Goal: Task Accomplishment & Management: Manage account settings

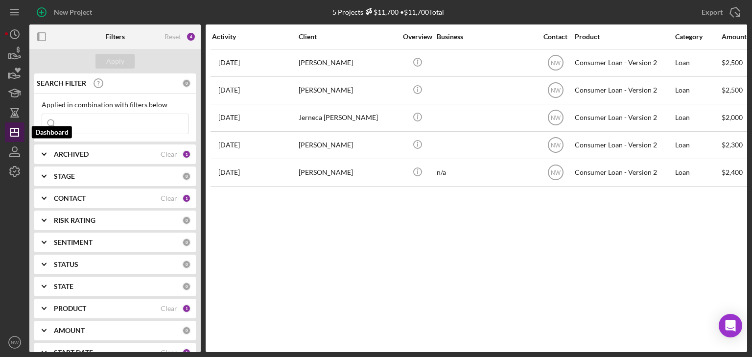
click at [16, 129] on icon "Icon/Dashboard" at bounding box center [14, 132] width 24 height 24
click at [18, 153] on icon "button" at bounding box center [14, 152] width 24 height 24
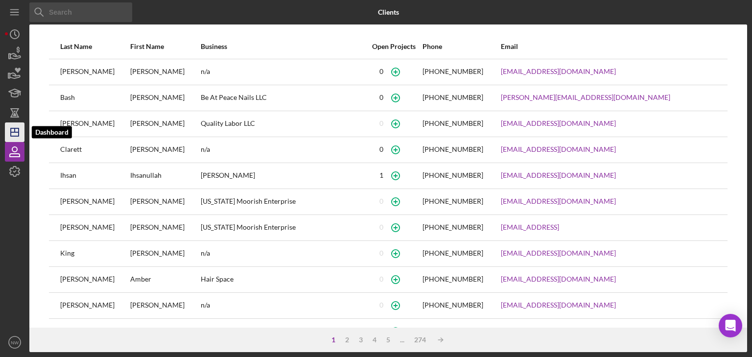
click at [19, 136] on icon "Icon/Dashboard" at bounding box center [14, 132] width 24 height 24
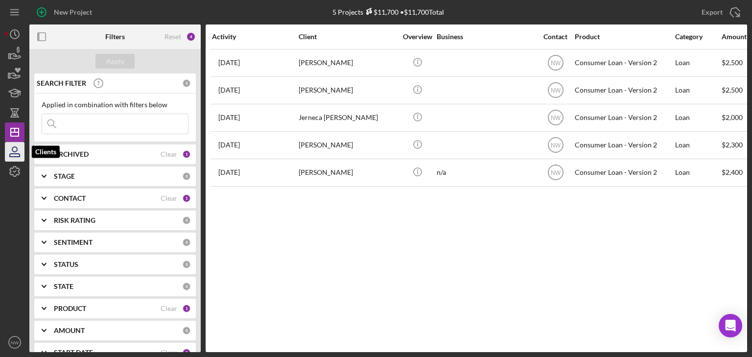
click at [16, 154] on icon "button" at bounding box center [15, 155] width 10 height 3
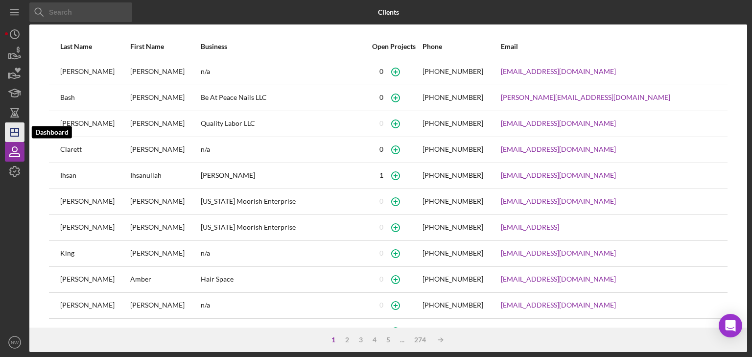
click at [12, 124] on icon "Icon/Dashboard" at bounding box center [14, 132] width 24 height 24
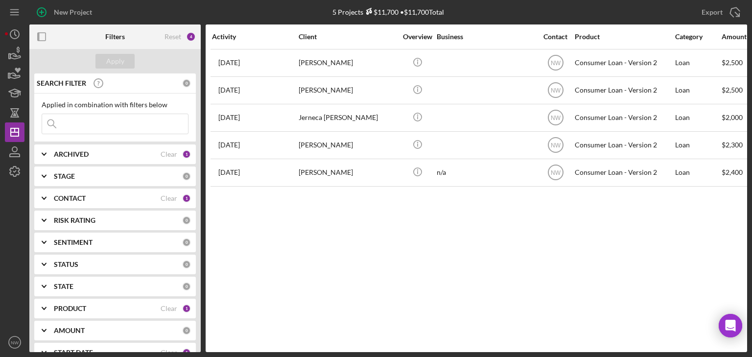
click at [337, 219] on div "Activity Client Overview Business Contact Product Category Amount Started Closi…" at bounding box center [476, 187] width 541 height 327
click at [68, 121] on input at bounding box center [115, 124] width 146 height 20
click at [135, 128] on input at bounding box center [115, 124] width 146 height 20
click at [82, 129] on input "[PERSON_NAME]" at bounding box center [115, 124] width 146 height 20
click at [100, 125] on input "[PERSON_NAME]" at bounding box center [115, 124] width 146 height 20
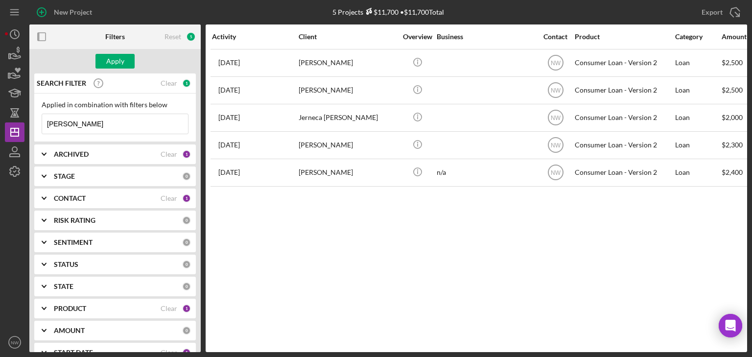
type input "[PERSON_NAME]"
click at [47, 153] on icon "Icon/Expander" at bounding box center [44, 154] width 24 height 24
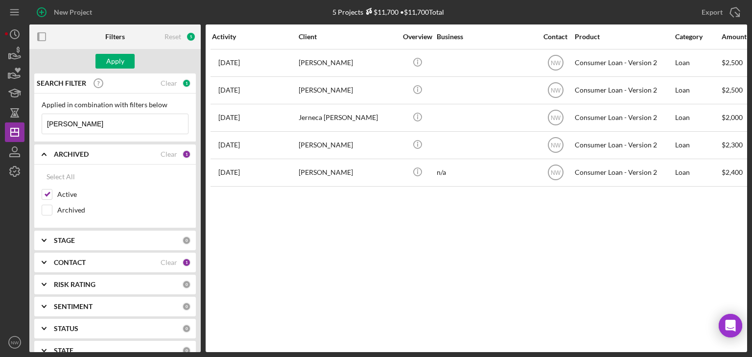
click at [315, 203] on div "Activity Client Overview Business Contact Product Category Amount Started Closi…" at bounding box center [476, 187] width 541 height 327
click at [43, 36] on icon "button" at bounding box center [42, 37] width 22 height 22
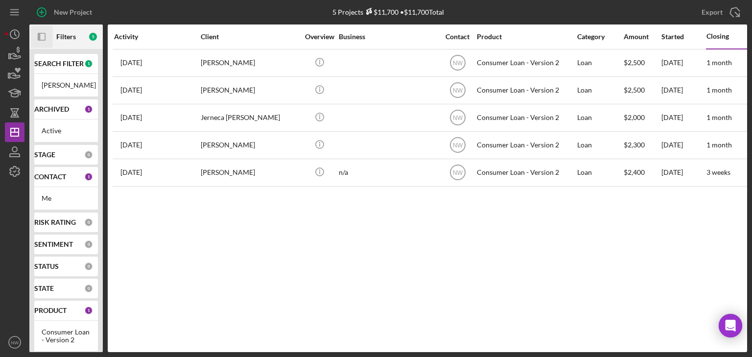
click at [12, 303] on div at bounding box center [15, 256] width 20 height 151
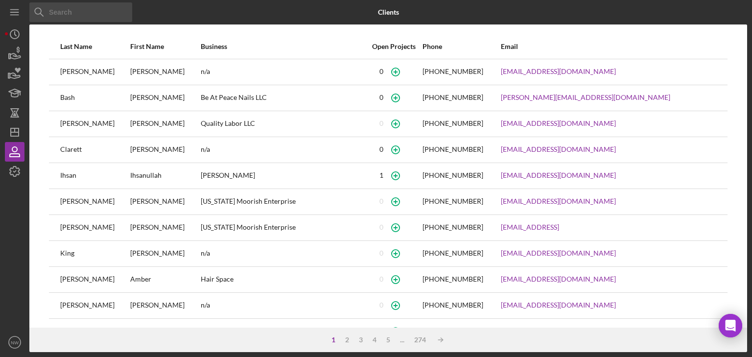
click at [101, 8] on input at bounding box center [80, 12] width 103 height 20
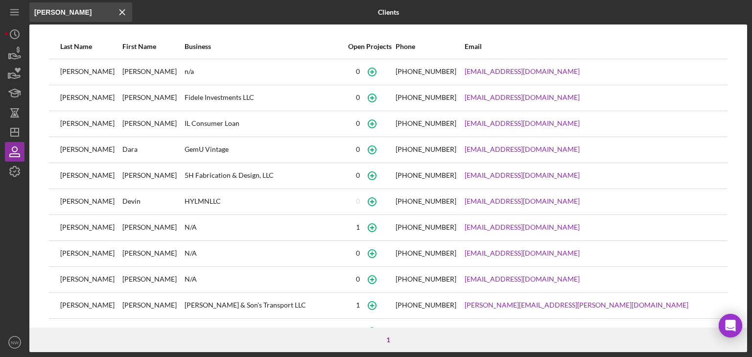
scroll to position [51, 0]
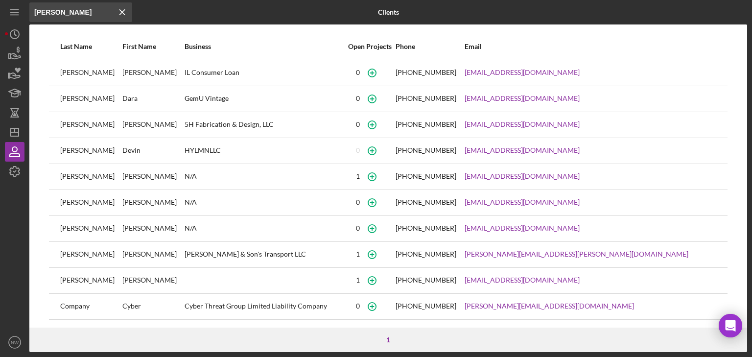
type input "[PERSON_NAME]"
click at [127, 279] on div "[PERSON_NAME]" at bounding box center [152, 280] width 61 height 24
click at [120, 15] on icon "Icon/Menu Close" at bounding box center [123, 12] width 20 height 20
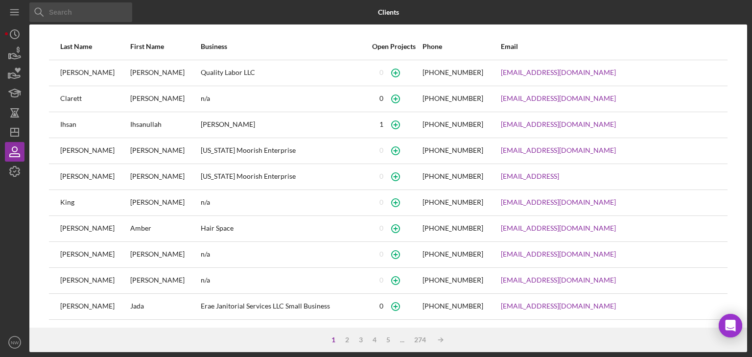
scroll to position [129, 0]
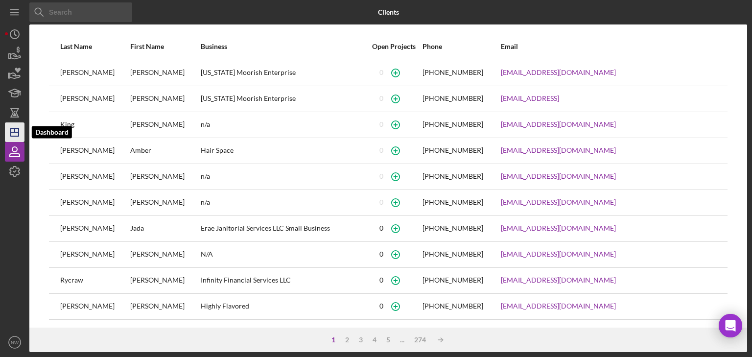
click at [7, 123] on icon "Icon/Dashboard" at bounding box center [14, 132] width 24 height 24
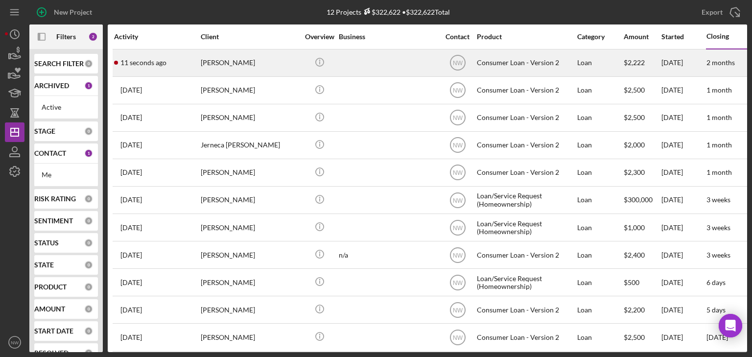
click at [221, 63] on div "[PERSON_NAME]" at bounding box center [250, 63] width 98 height 26
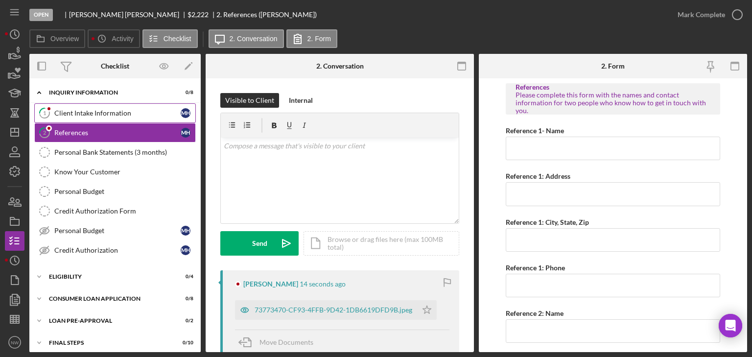
click at [77, 111] on div "Client Intake Information" at bounding box center [117, 113] width 126 height 8
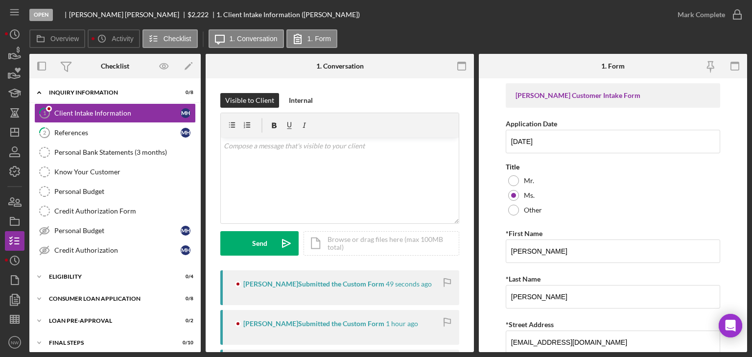
scroll to position [117, 0]
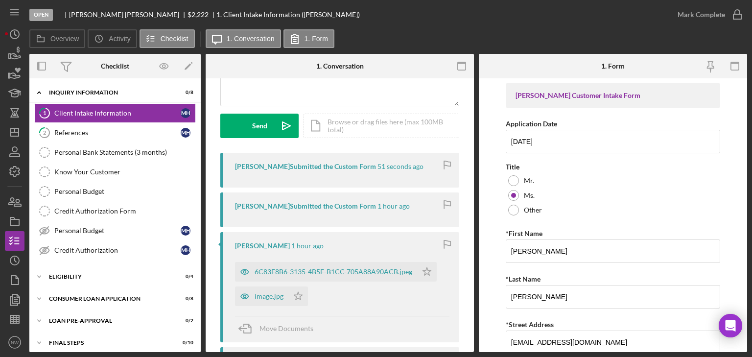
click at [420, 170] on div "[PERSON_NAME] Submitted the Custom Form 51 seconds ago" at bounding box center [339, 170] width 239 height 35
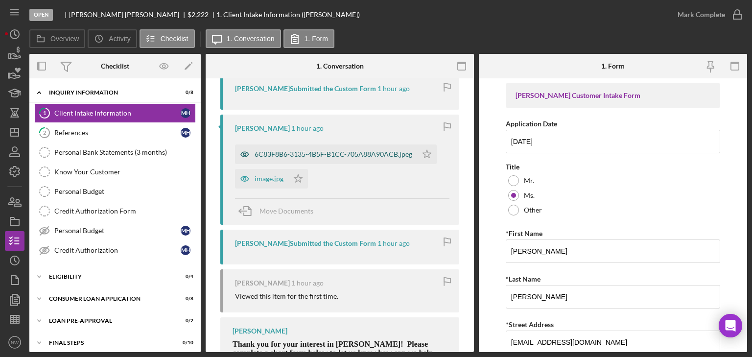
drag, startPoint x: 297, startPoint y: 179, endPoint x: 328, endPoint y: 162, distance: 35.9
click at [297, 178] on icon "Icon/Star" at bounding box center [298, 179] width 20 height 20
click at [736, 12] on icon "button" at bounding box center [737, 14] width 24 height 24
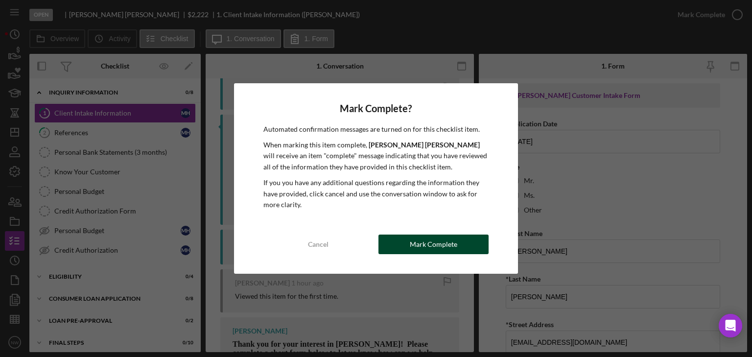
click at [400, 243] on button "Mark Complete" at bounding box center [433, 244] width 110 height 20
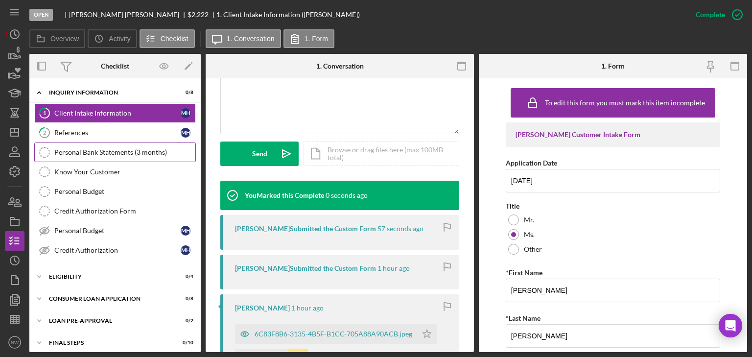
scroll to position [415, 0]
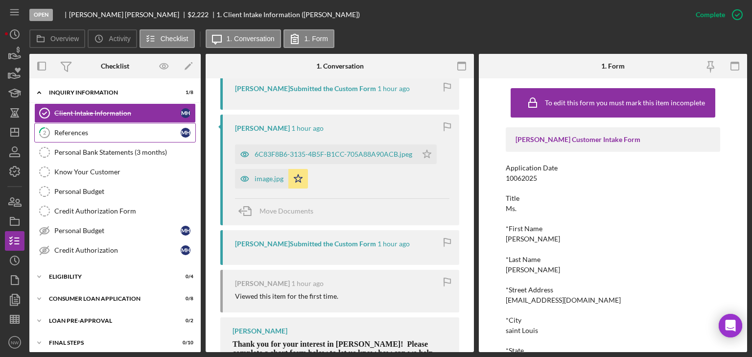
click at [66, 133] on div "References" at bounding box center [117, 133] width 126 height 8
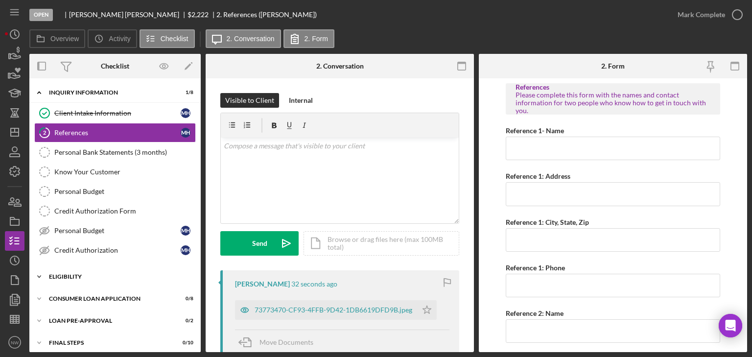
click at [39, 274] on icon "Icon/Expander" at bounding box center [39, 277] width 20 height 20
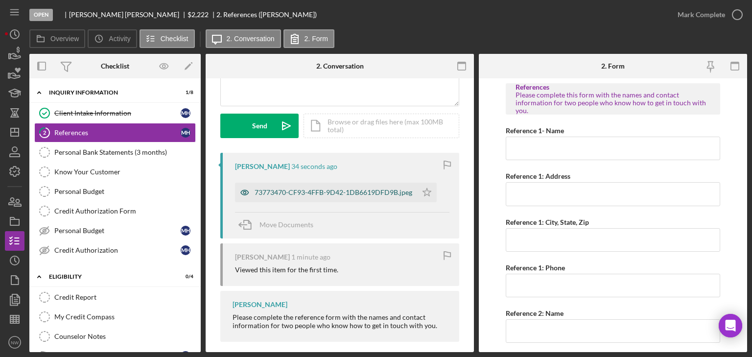
click at [298, 192] on div "73773470-CF93-4FFB-9D42-1DB6619DFD9B.jpeg" at bounding box center [334, 192] width 158 height 8
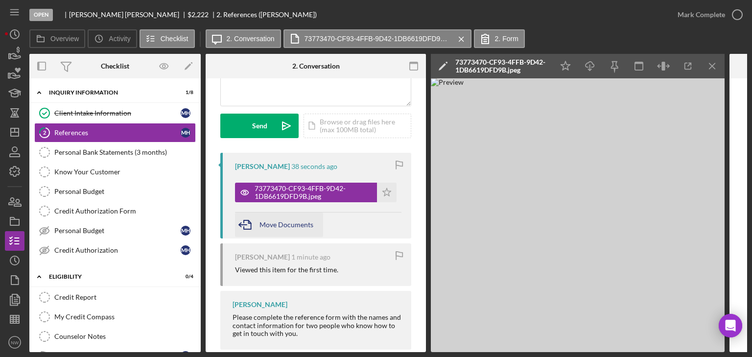
click at [283, 231] on div "Move Documents" at bounding box center [286, 224] width 54 height 24
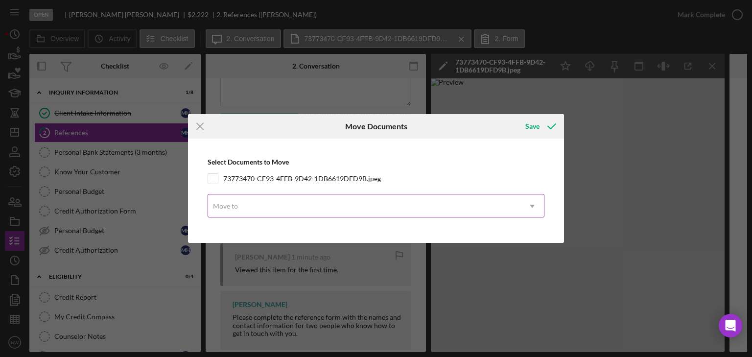
click at [229, 204] on div "Move to" at bounding box center [225, 206] width 25 height 8
click at [534, 127] on div "Save" at bounding box center [539, 126] width 48 height 24
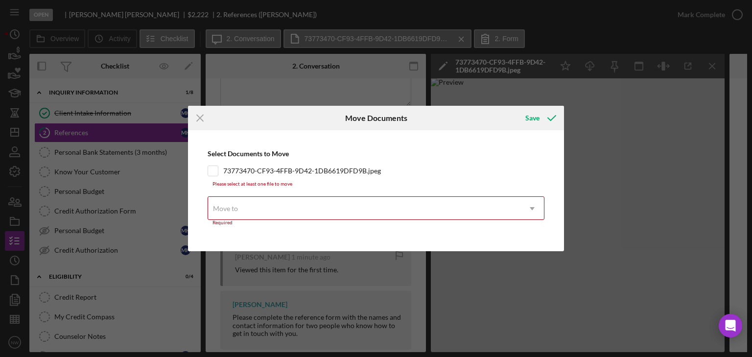
drag, startPoint x: 196, startPoint y: 113, endPoint x: 202, endPoint y: 118, distance: 8.0
click at [196, 113] on icon "Icon/Menu Close" at bounding box center [200, 118] width 24 height 24
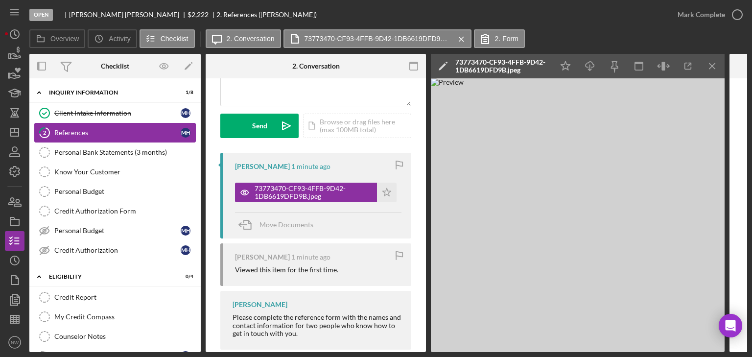
click at [78, 134] on div "References" at bounding box center [117, 133] width 126 height 8
click at [713, 64] on icon "Icon/Menu Close" at bounding box center [712, 66] width 22 height 22
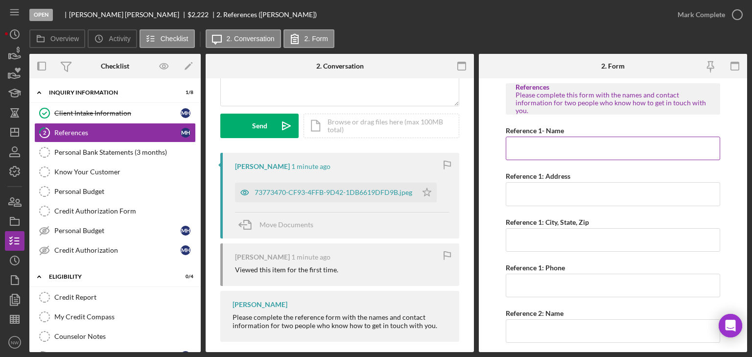
click at [525, 151] on input "Reference 1- Name" at bounding box center [613, 148] width 214 height 23
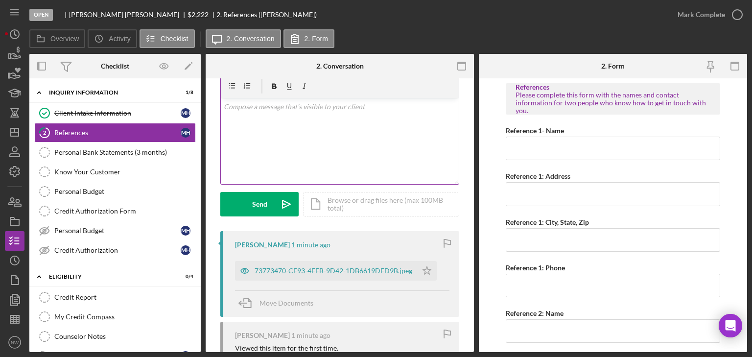
click at [285, 122] on div "v Color teal Color pink Remove color Add row above Add row below Add column bef…" at bounding box center [340, 141] width 238 height 86
click at [258, 195] on div "Send" at bounding box center [259, 204] width 15 height 24
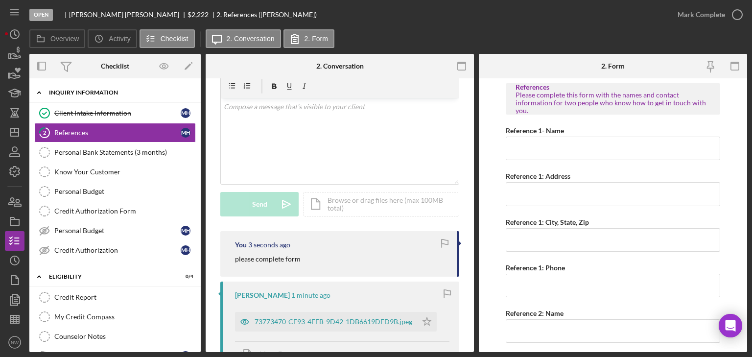
click at [38, 89] on icon "Icon/Expander" at bounding box center [39, 93] width 20 height 20
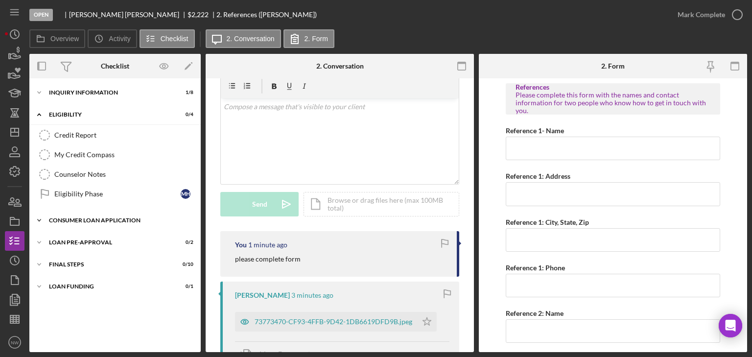
click at [43, 219] on icon "Icon/Expander" at bounding box center [39, 220] width 20 height 20
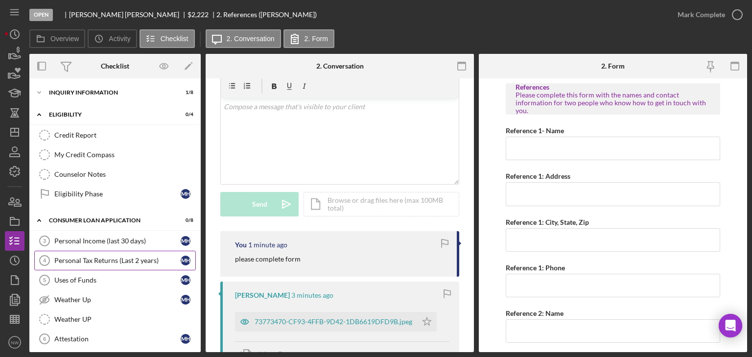
click at [122, 254] on link "Personal Tax Returns (Last 2 years) 4 Personal Tax Returns (Last 2 years) m h" at bounding box center [115, 261] width 162 height 20
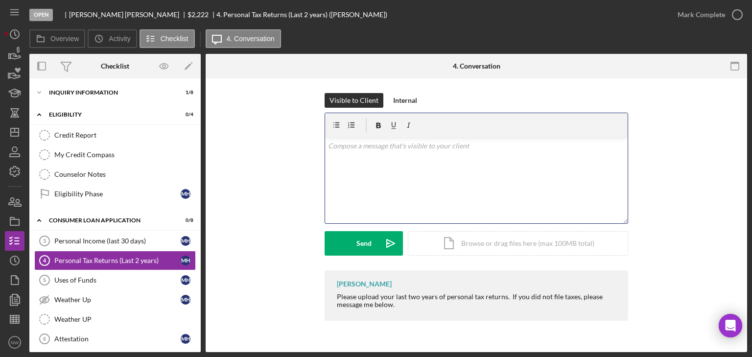
click at [381, 195] on div "v Color teal Color pink Remove color Add row above Add row below Add column bef…" at bounding box center [476, 181] width 303 height 86
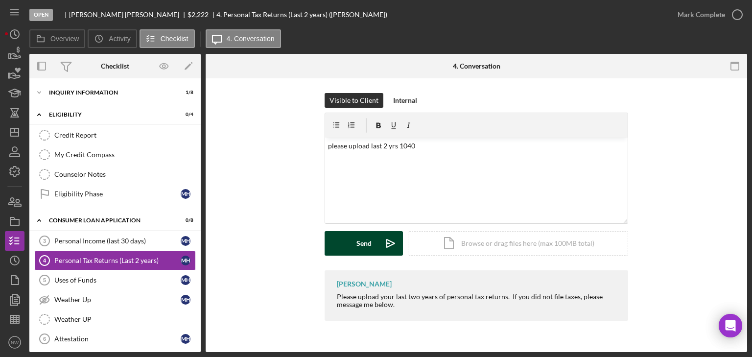
click at [356, 247] on div "Send" at bounding box center [363, 243] width 15 height 24
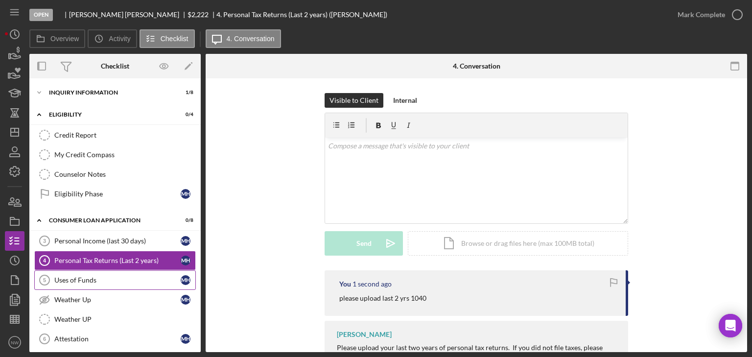
scroll to position [109, 0]
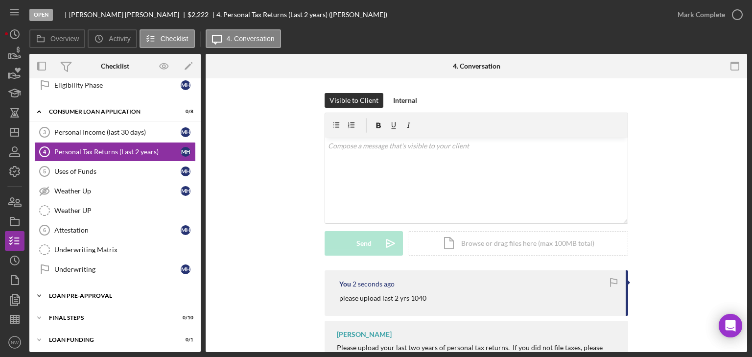
click at [38, 295] on polyline at bounding box center [39, 296] width 3 height 2
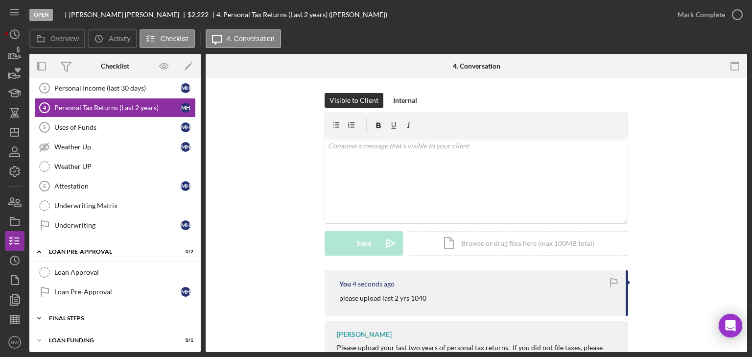
click at [37, 313] on icon "Icon/Expander" at bounding box center [39, 318] width 20 height 20
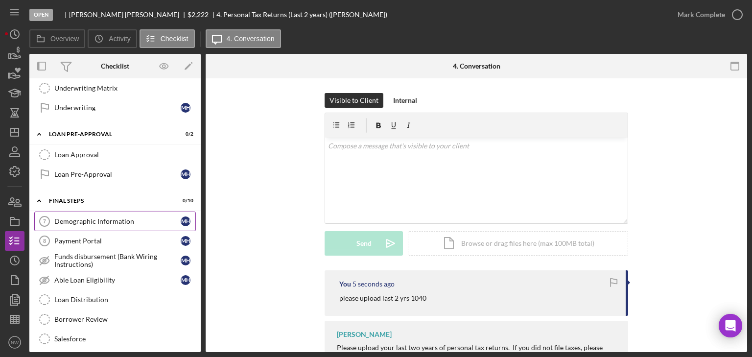
click at [79, 217] on div "Demographic Information" at bounding box center [117, 221] width 126 height 8
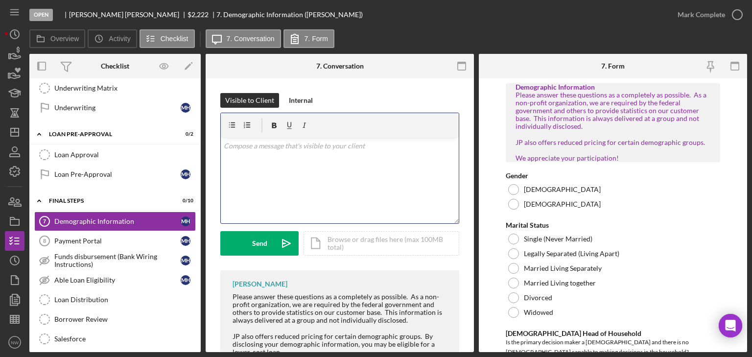
click at [348, 178] on div "v Color teal Color pink Remove color Add row above Add row below Add column bef…" at bounding box center [340, 181] width 238 height 86
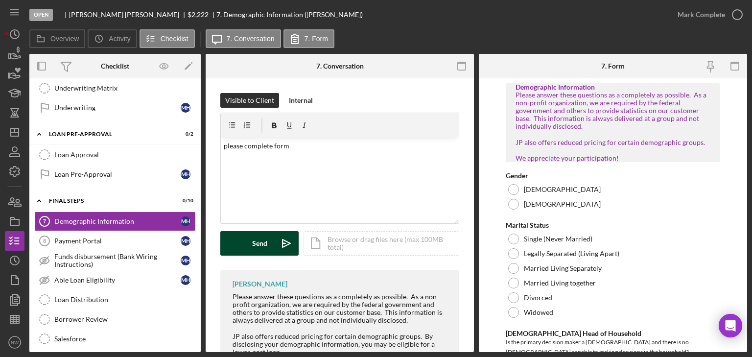
click at [262, 239] on div "Send" at bounding box center [259, 243] width 15 height 24
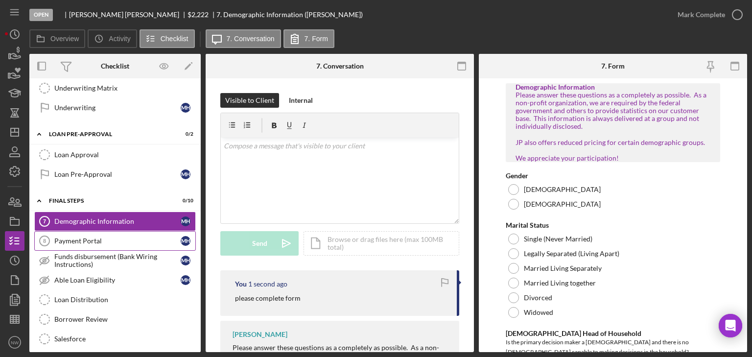
click at [84, 237] on div "Payment Portal" at bounding box center [117, 241] width 126 height 8
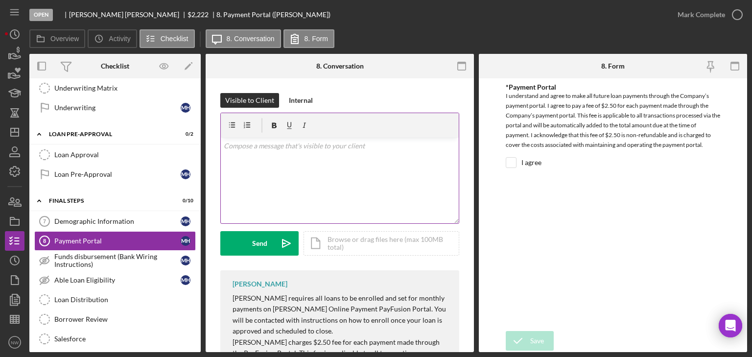
click at [350, 164] on div "v Color teal Color pink Remove color Add row above Add row below Add column bef…" at bounding box center [340, 181] width 238 height 86
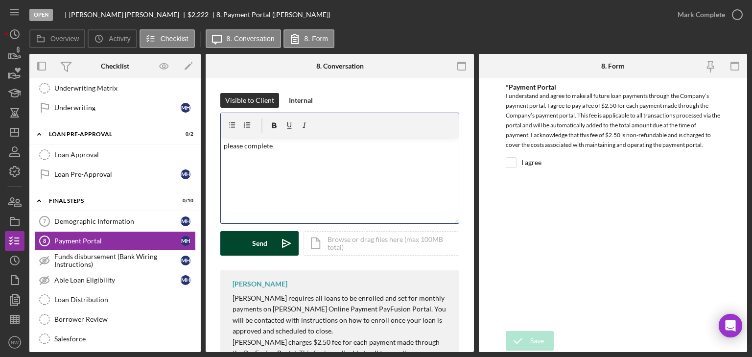
click at [270, 244] on button "Send Icon/icon-invite-send" at bounding box center [259, 243] width 78 height 24
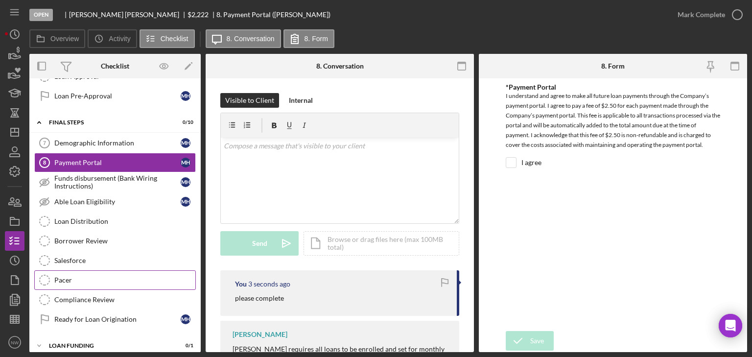
scroll to position [352, 0]
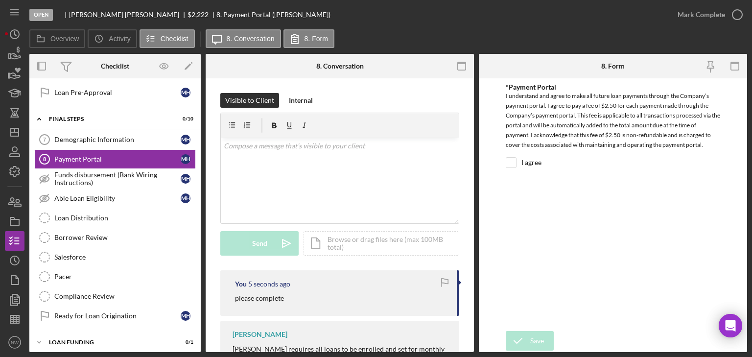
click at [40, 114] on icon "Icon/Expander" at bounding box center [39, 119] width 20 height 20
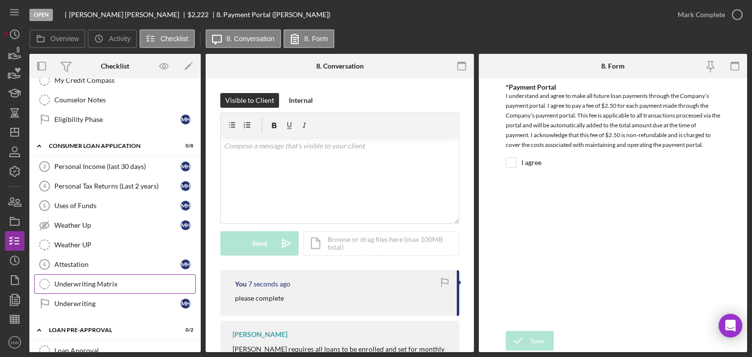
scroll to position [0, 0]
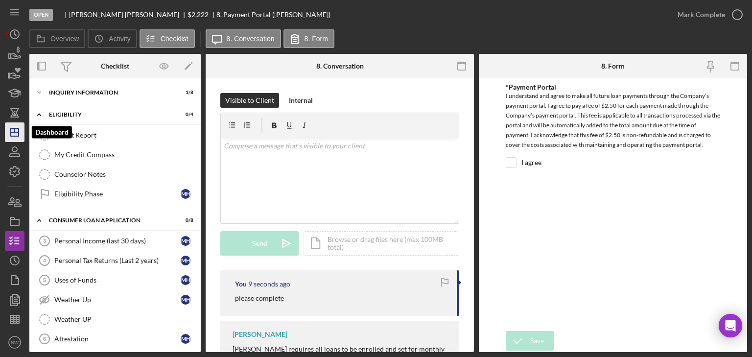
click at [18, 133] on icon "Icon/Dashboard" at bounding box center [14, 132] width 24 height 24
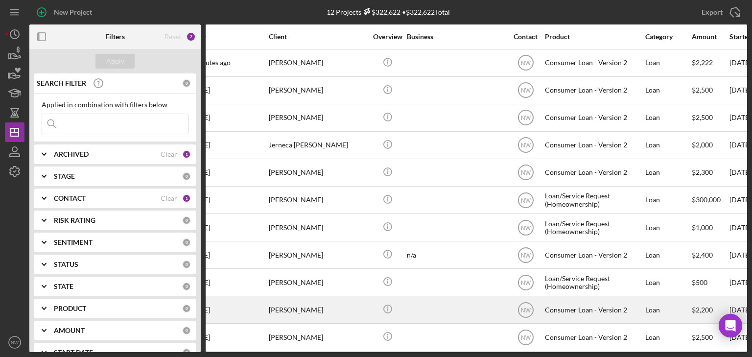
scroll to position [0, 29]
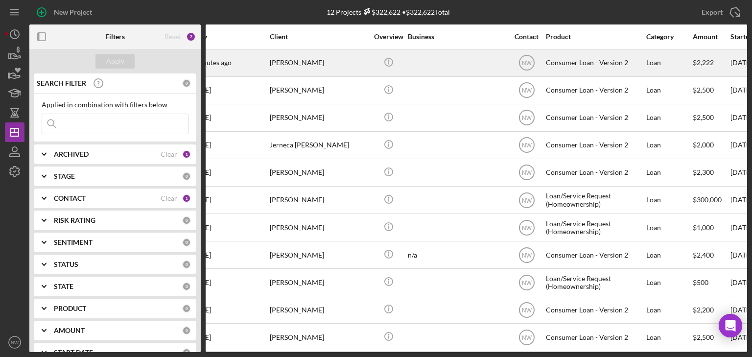
click at [568, 63] on div "Consumer Loan - Version 2" at bounding box center [595, 63] width 98 height 26
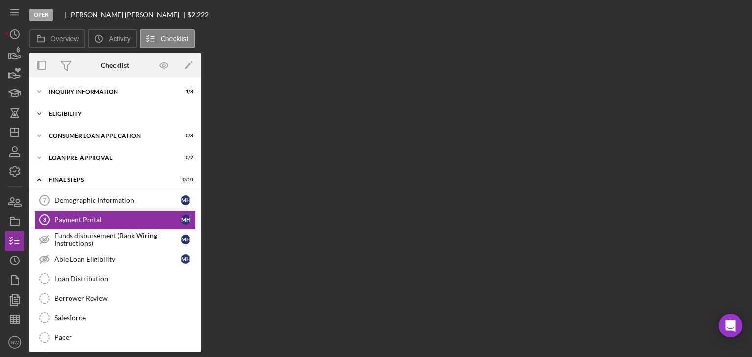
scroll to position [4, 0]
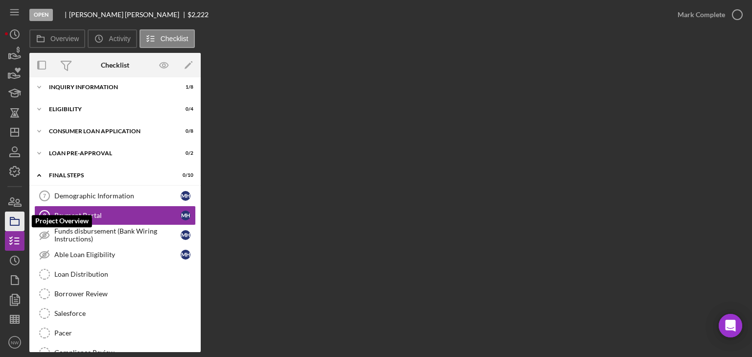
click at [14, 222] on icon "button" at bounding box center [14, 221] width 24 height 24
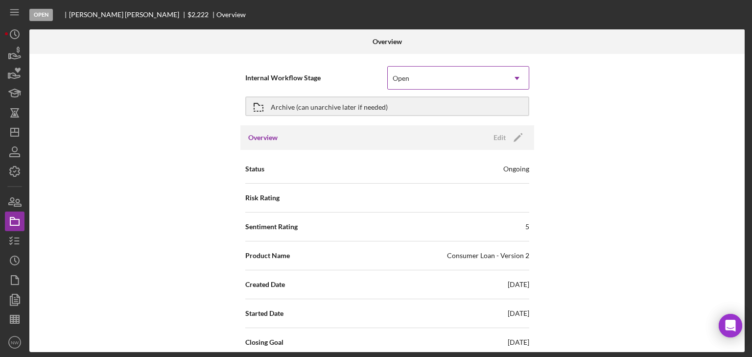
click at [423, 80] on div "Open" at bounding box center [446, 78] width 117 height 23
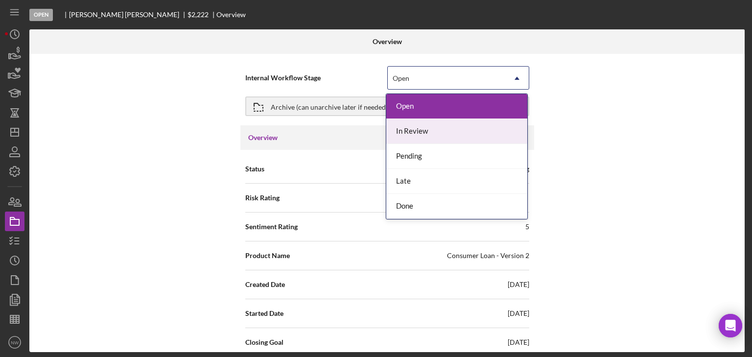
click at [423, 131] on div "In Review" at bounding box center [456, 131] width 141 height 25
